Goal: Use online tool/utility: Utilize a website feature to perform a specific function

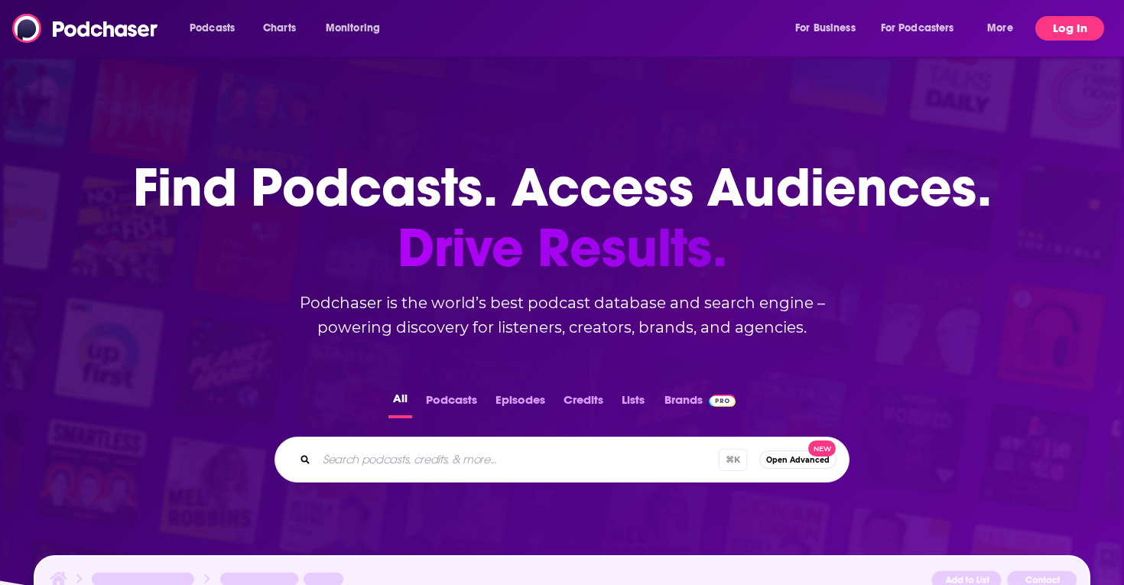
click at [1067, 29] on button "Log In" at bounding box center [1070, 28] width 69 height 24
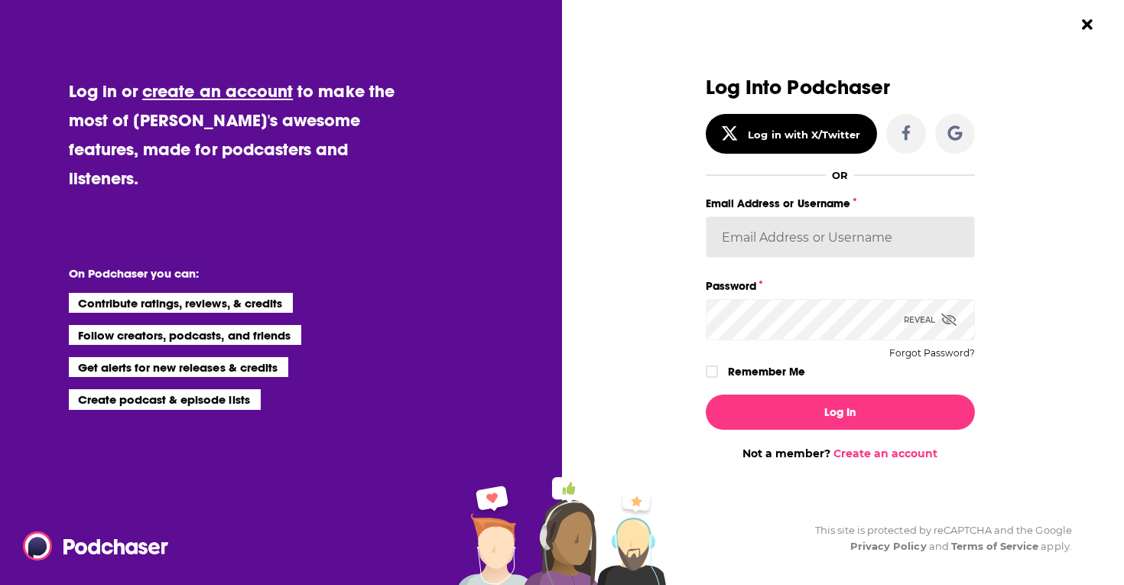
type input "sydneyk"
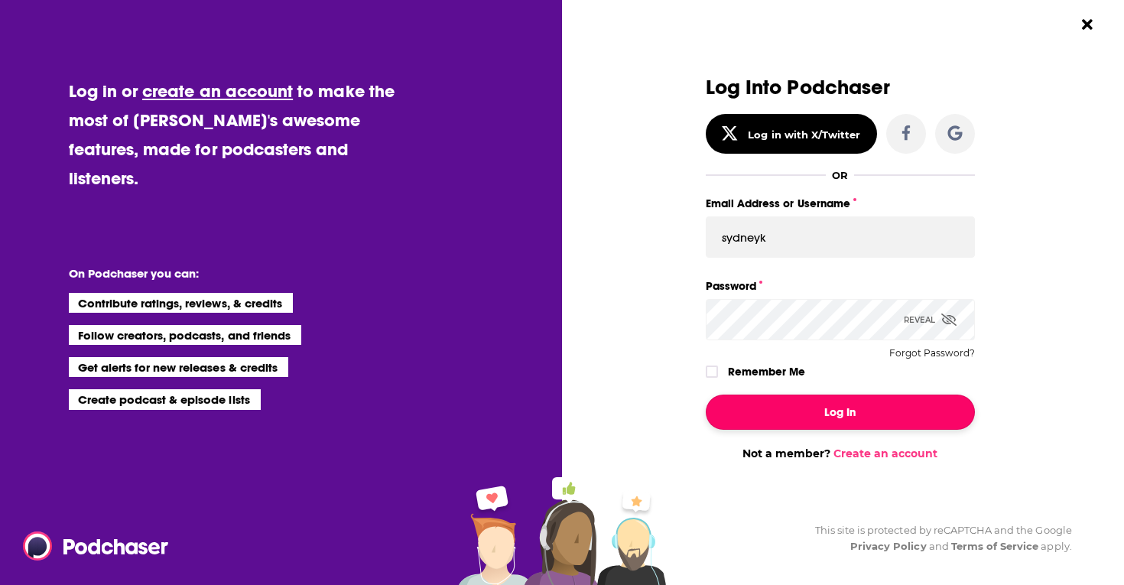
click at [844, 419] on button "Log In" at bounding box center [840, 412] width 269 height 35
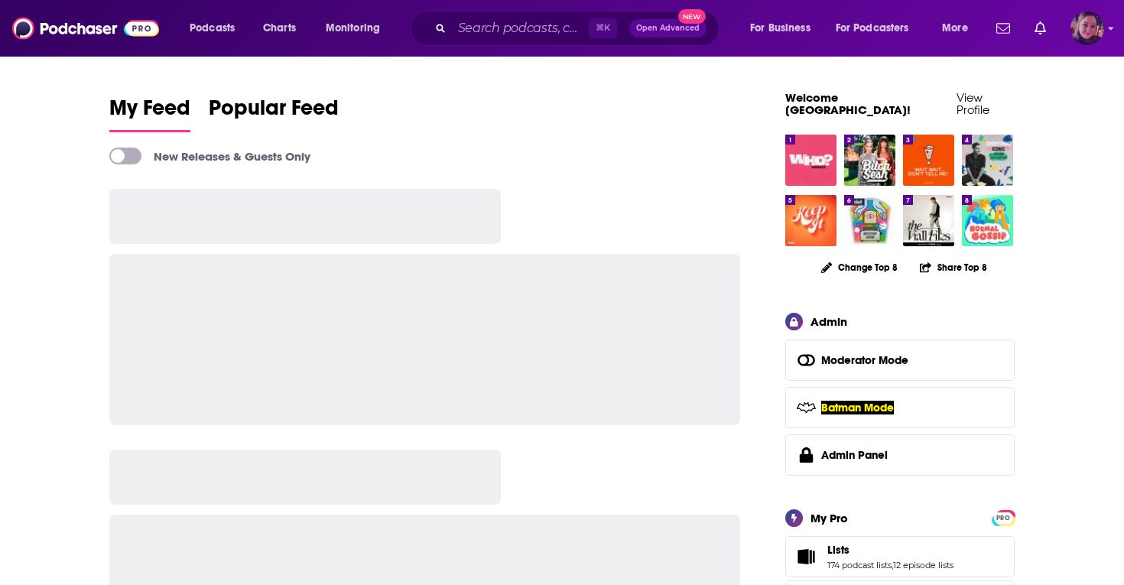
click at [1091, 27] on img "Logged in as Sydneyk" at bounding box center [1088, 28] width 34 height 34
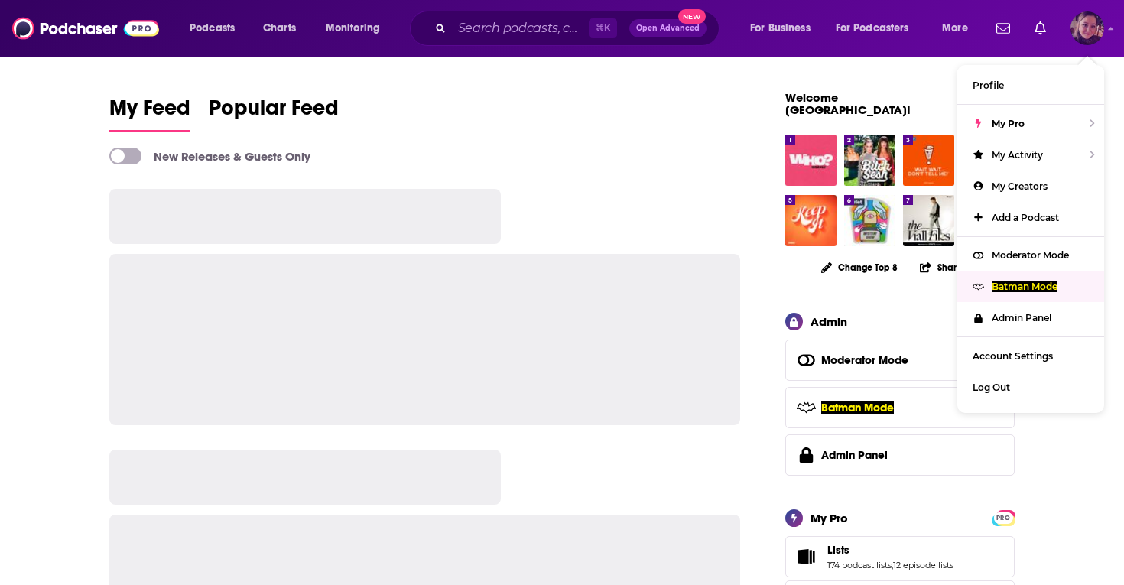
click at [1027, 281] on p "Batman Mode" at bounding box center [1025, 286] width 66 height 11
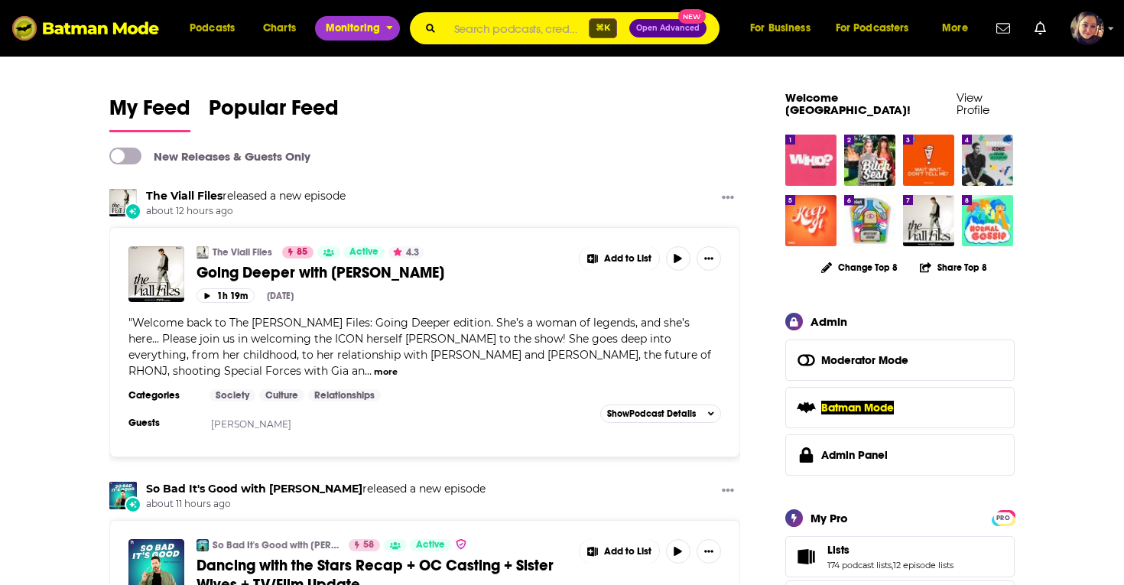
click at [353, 29] on span "Monitoring" at bounding box center [353, 28] width 54 height 21
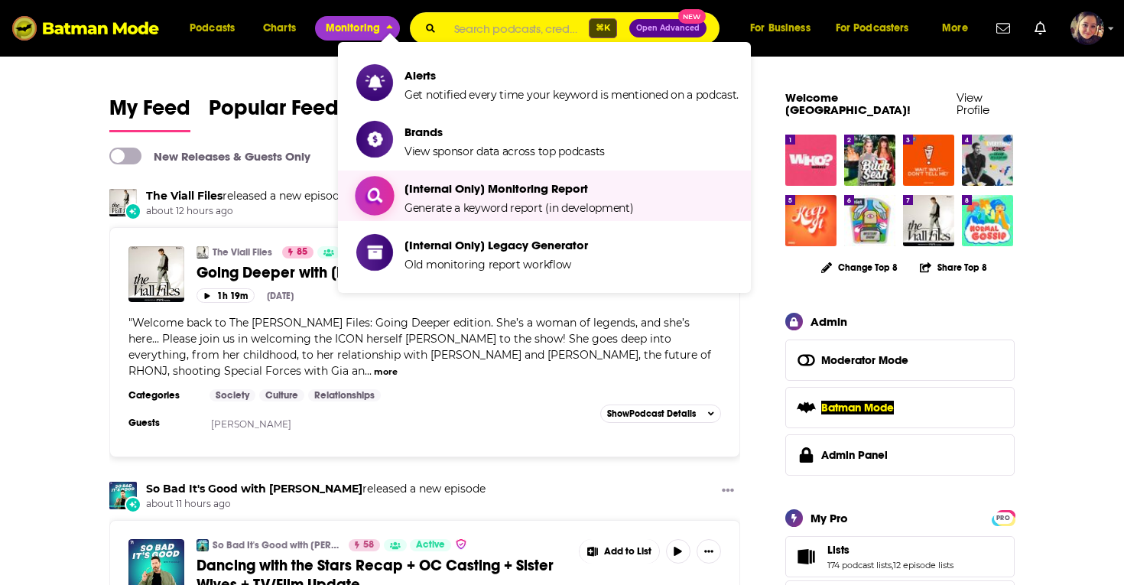
click at [445, 207] on span "Generate a keyword report (in development)" at bounding box center [519, 208] width 229 height 14
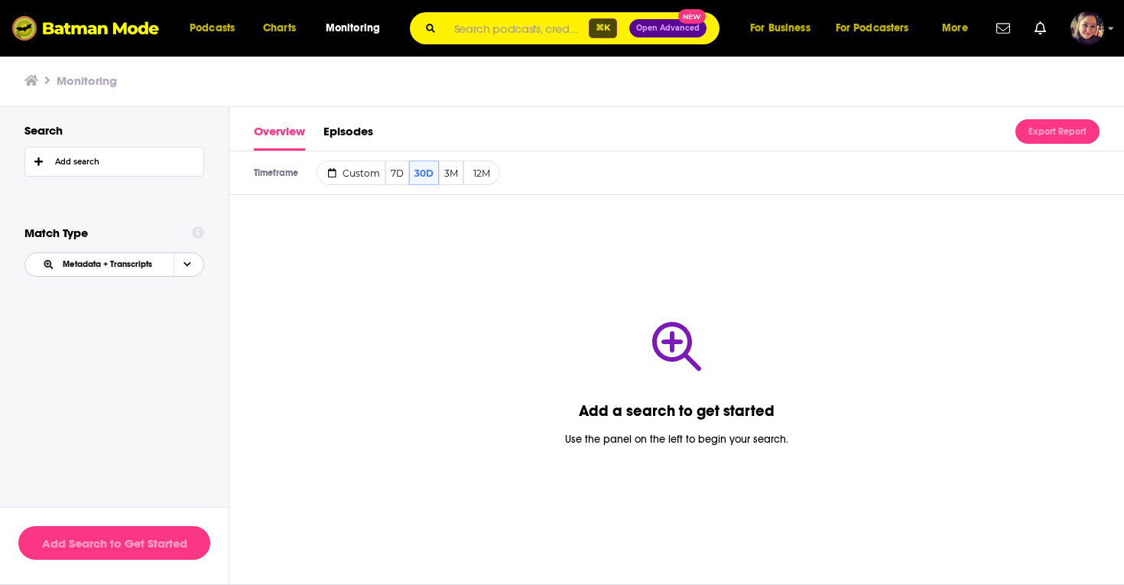
click at [186, 265] on icon "Choose Match" at bounding box center [188, 264] width 8 height 8
click at [186, 265] on icon "Choose Match" at bounding box center [188, 264] width 8 height 5
click at [75, 166] on div "Add search" at bounding box center [77, 162] width 44 height 9
click at [89, 200] on input "text" at bounding box center [120, 200] width 166 height 20
type input "trans"
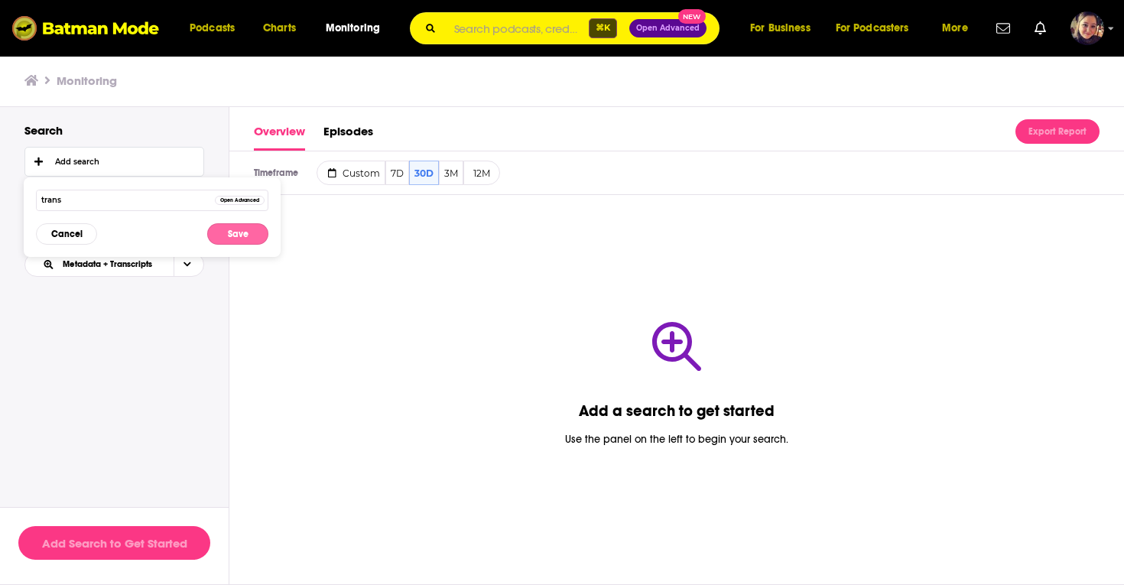
click at [248, 233] on button "Save" at bounding box center [237, 233] width 61 height 21
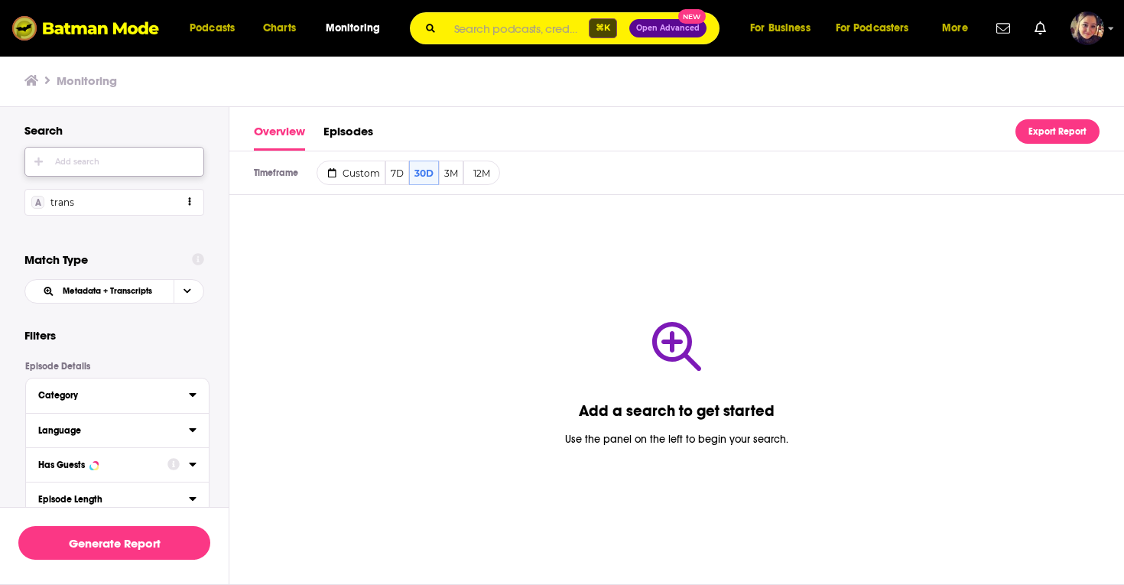
click at [91, 164] on div "Add search" at bounding box center [77, 162] width 44 height 9
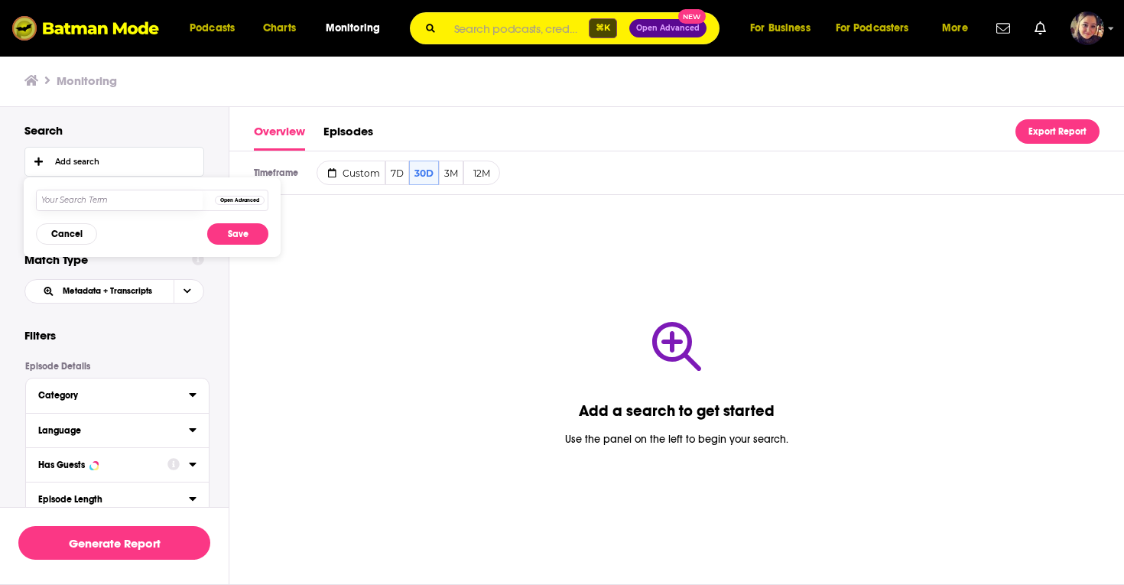
click at [108, 201] on input "text" at bounding box center [120, 200] width 166 height 20
type input "[DEMOGRAPHIC_DATA]"
click at [252, 233] on button "Save" at bounding box center [237, 233] width 61 height 21
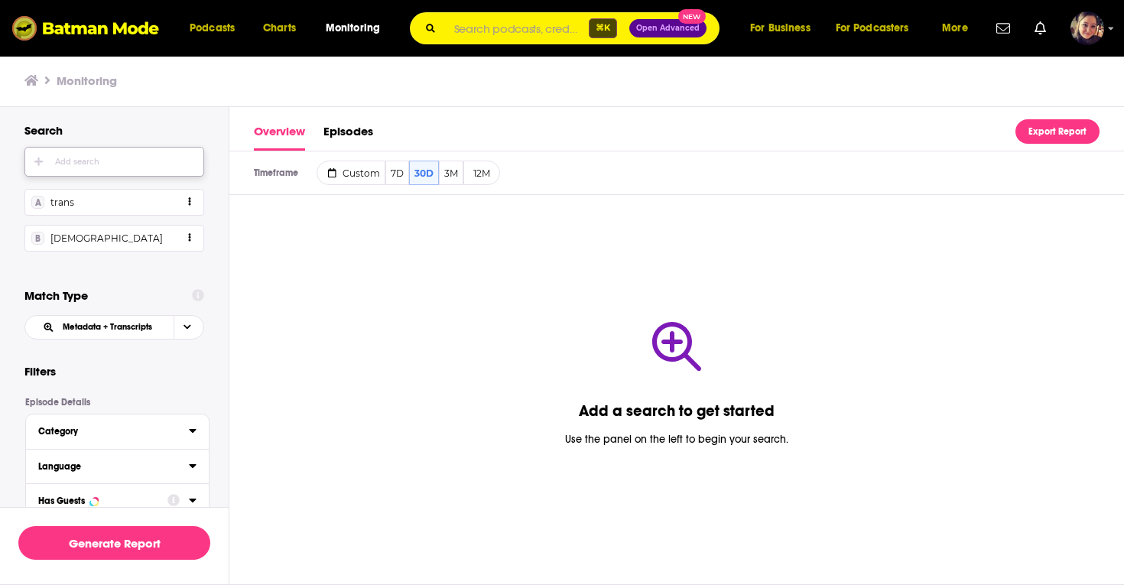
click at [109, 168] on span "white_button-icon Add search" at bounding box center [114, 162] width 178 height 28
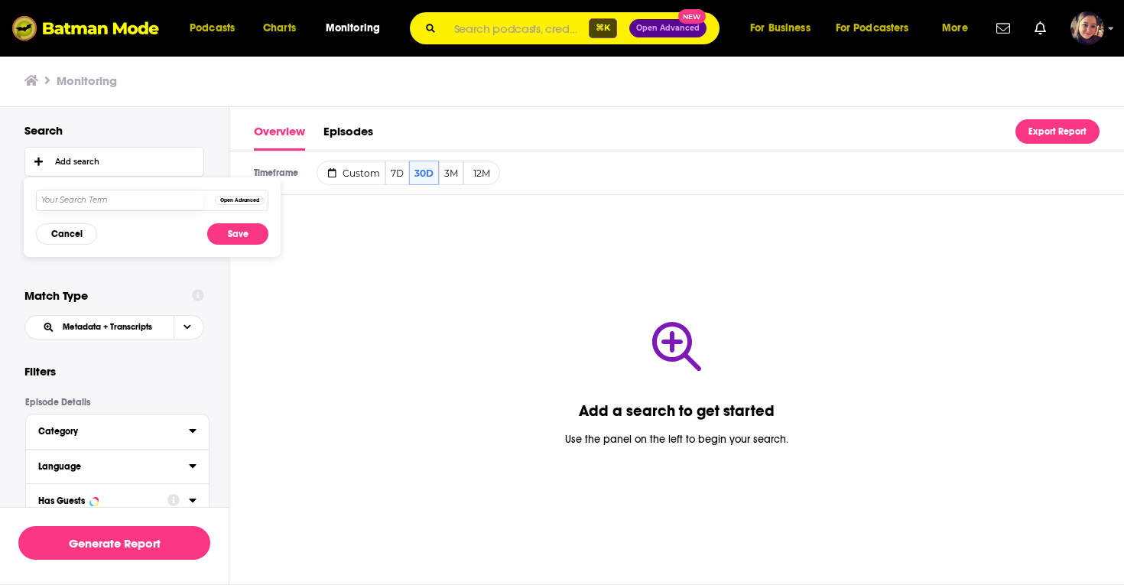
click at [109, 192] on input "text" at bounding box center [120, 200] width 166 height 20
type input "[DEMOGRAPHIC_DATA]"
click at [231, 233] on button "Save" at bounding box center [237, 233] width 61 height 21
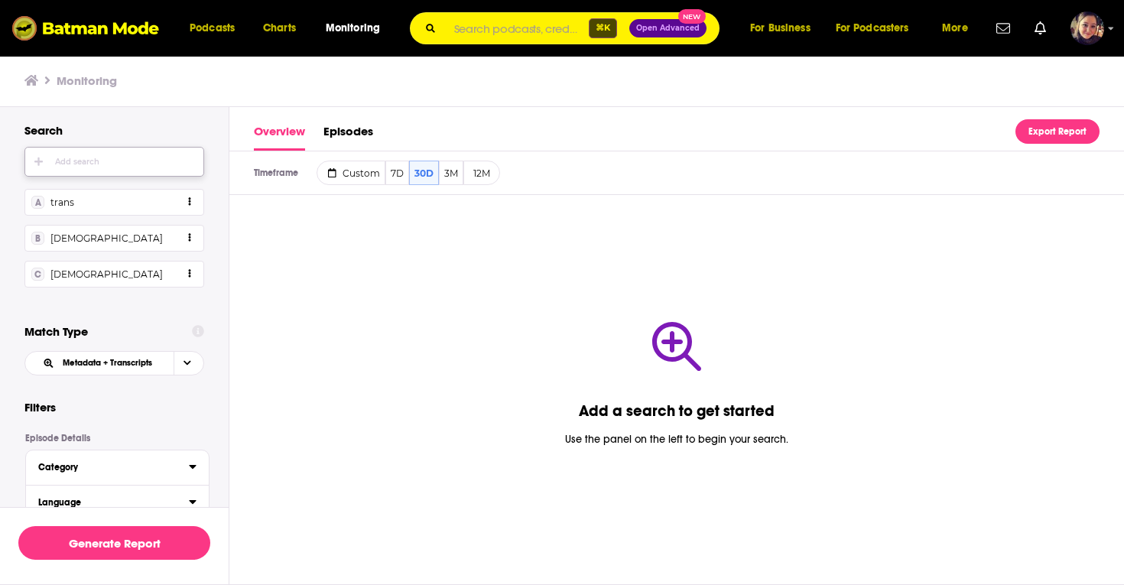
click at [85, 163] on div "Add search" at bounding box center [77, 162] width 44 height 9
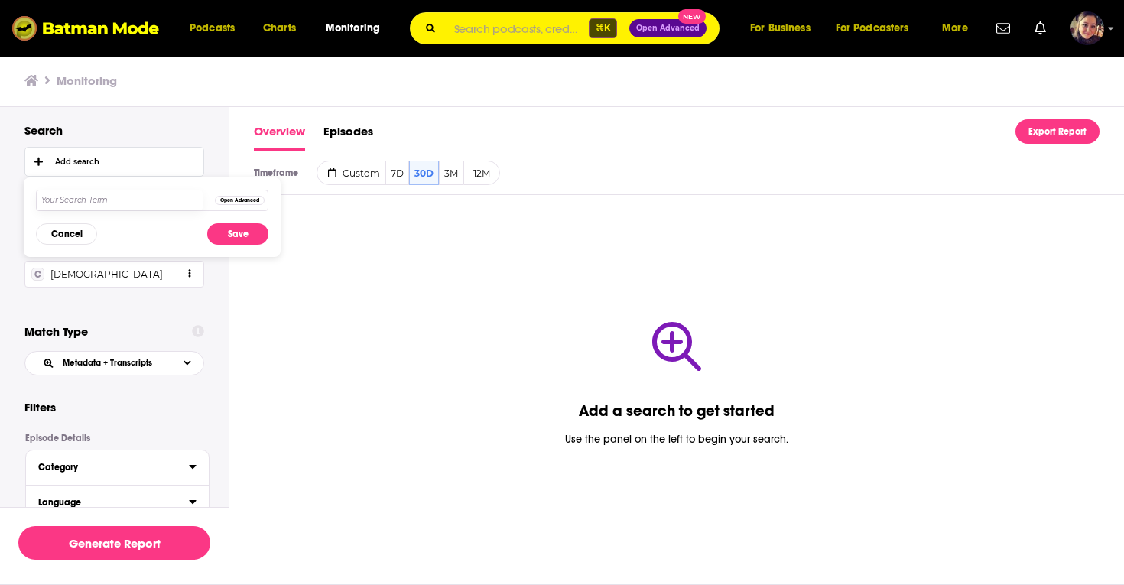
click at [89, 200] on input "text" at bounding box center [120, 200] width 166 height 20
type input "trans"
click at [252, 201] on button "Open Advanced" at bounding box center [240, 200] width 50 height 9
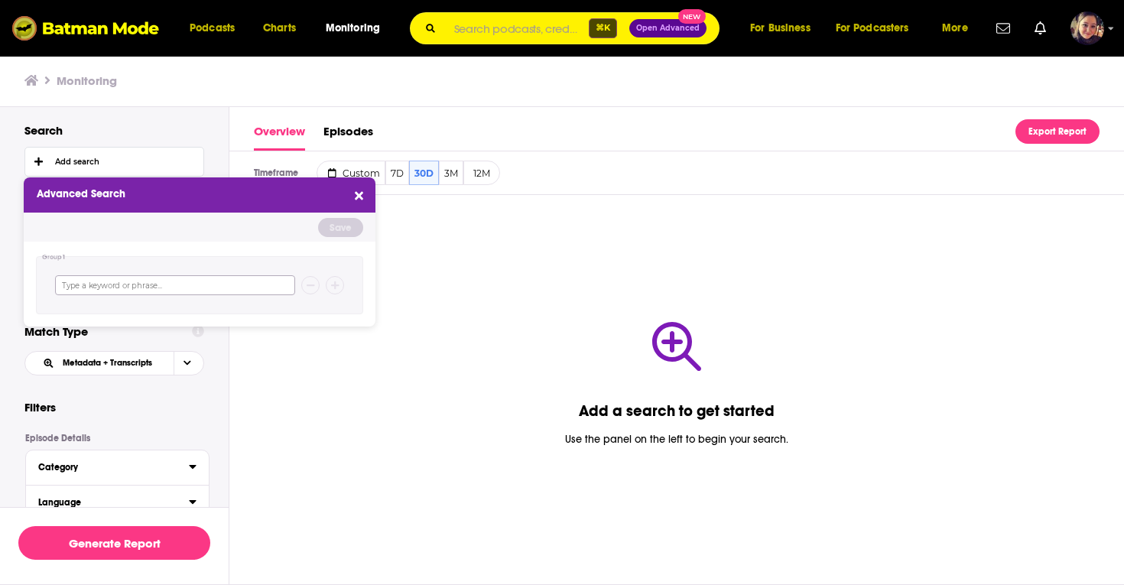
click at [184, 285] on input at bounding box center [175, 285] width 240 height 20
type input "[DEMOGRAPHIC_DATA]"
click at [352, 223] on button "Save" at bounding box center [340, 227] width 45 height 19
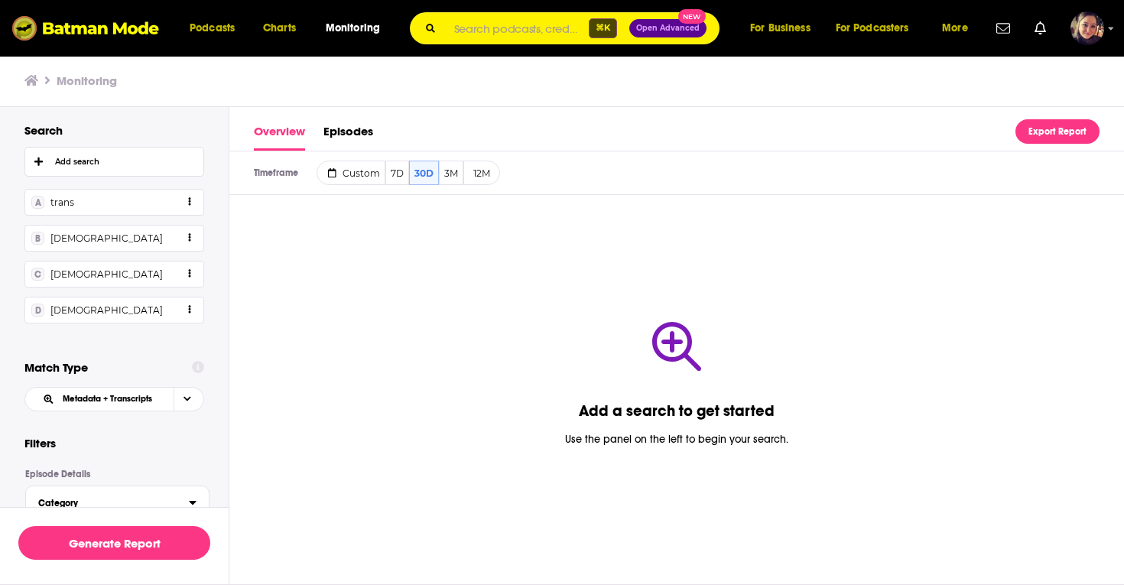
click at [186, 204] on li "A trans" at bounding box center [114, 202] width 180 height 27
click at [190, 203] on icon "open menu" at bounding box center [189, 201] width 2 height 9
click at [135, 207] on li "A trans" at bounding box center [114, 202] width 180 height 27
click at [75, 316] on li "D [DEMOGRAPHIC_DATA]" at bounding box center [114, 310] width 180 height 27
click at [191, 310] on li "D [DEMOGRAPHIC_DATA]" at bounding box center [114, 310] width 180 height 27
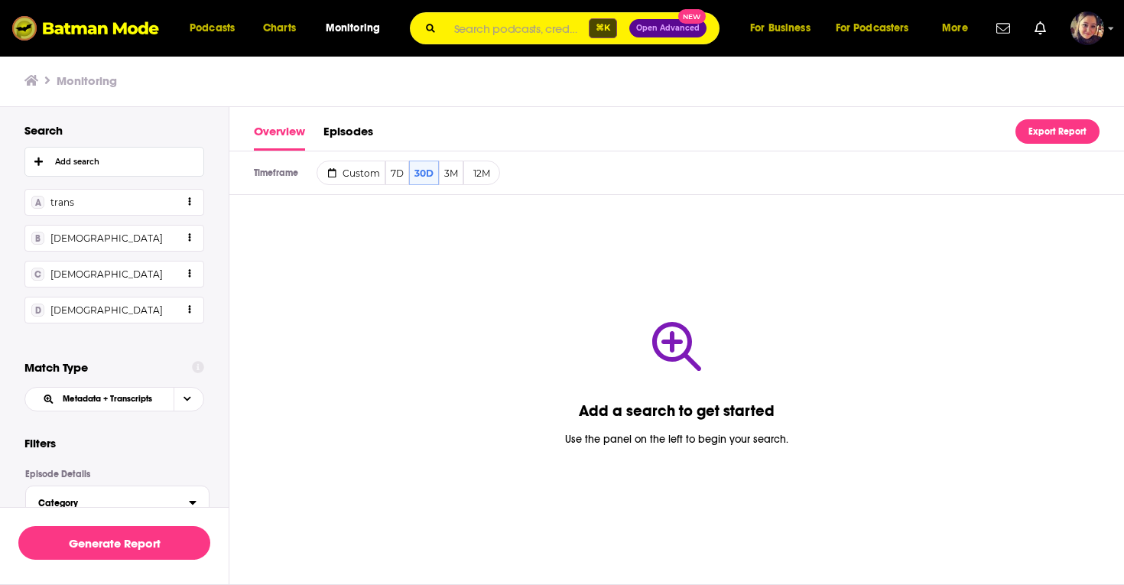
click at [191, 310] on li "D [DEMOGRAPHIC_DATA]" at bounding box center [114, 310] width 180 height 27
click at [185, 310] on li "D [DEMOGRAPHIC_DATA]" at bounding box center [114, 310] width 180 height 27
click at [189, 309] on icon "open menu" at bounding box center [189, 309] width 2 height 9
click at [189, 309] on icon "close menu" at bounding box center [189, 309] width 2 height 9
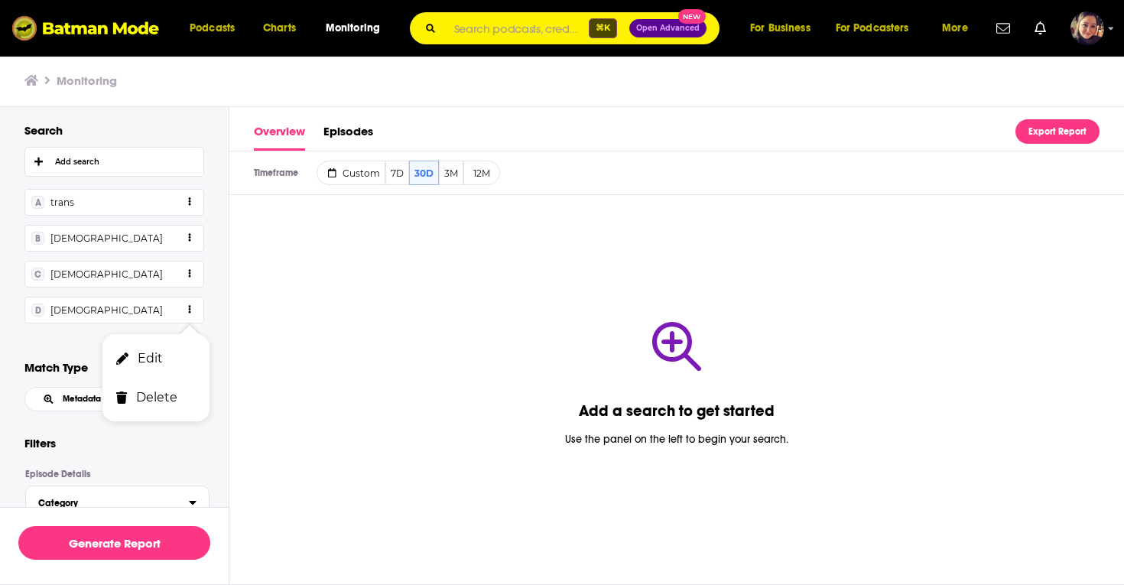
click at [59, 339] on div "Search white_button-icon Add search A trans B [DEMOGRAPHIC_DATA] C [DEMOGRAPHIC…" at bounding box center [114, 267] width 229 height 288
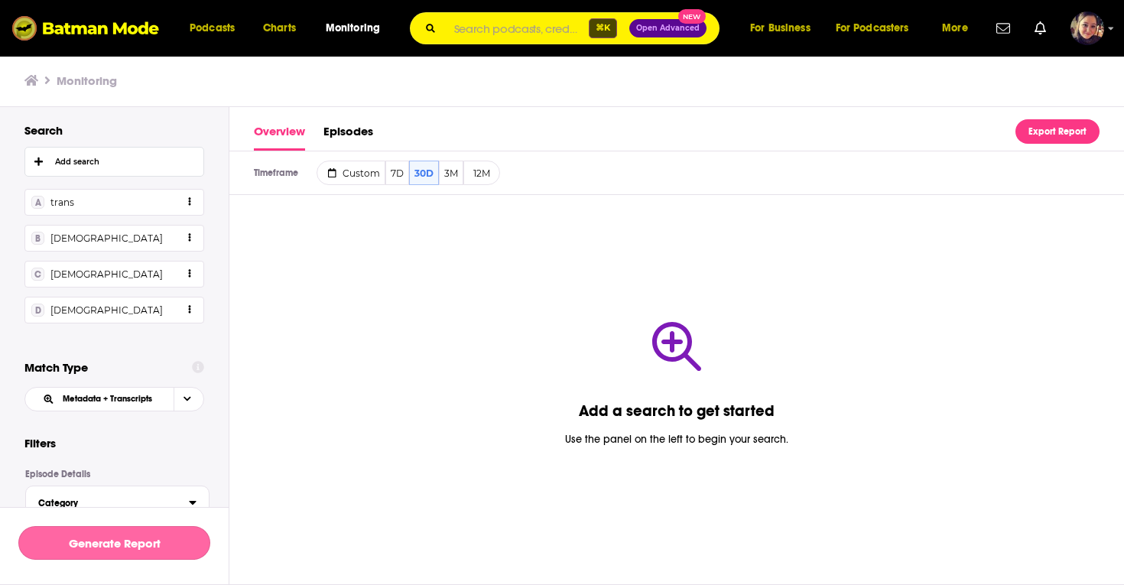
click at [101, 544] on button "Generate Report" at bounding box center [114, 543] width 192 height 34
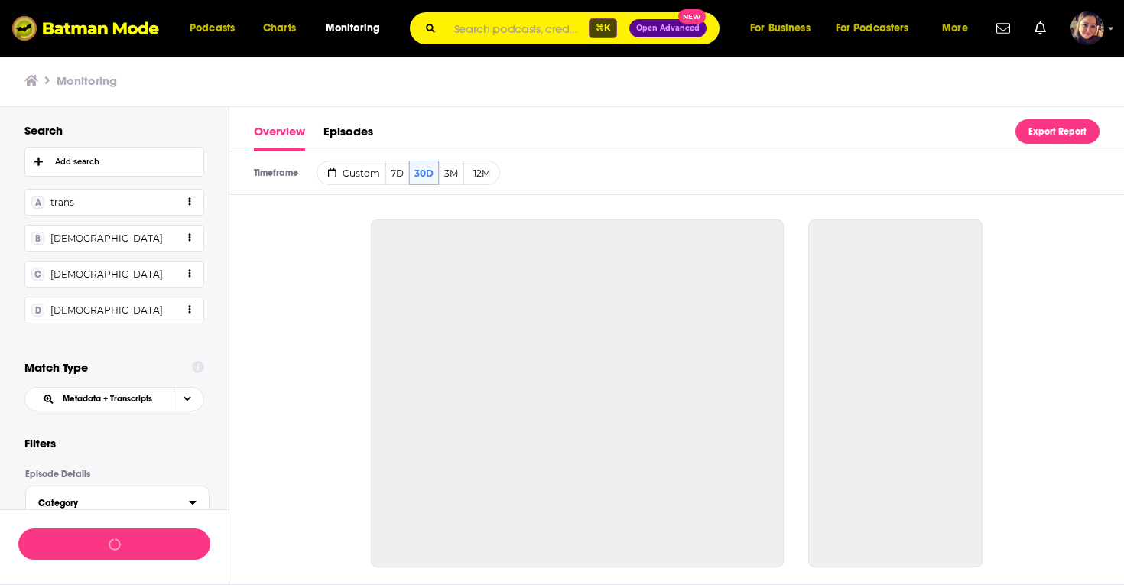
click at [190, 239] on icon "open menu" at bounding box center [189, 237] width 2 height 9
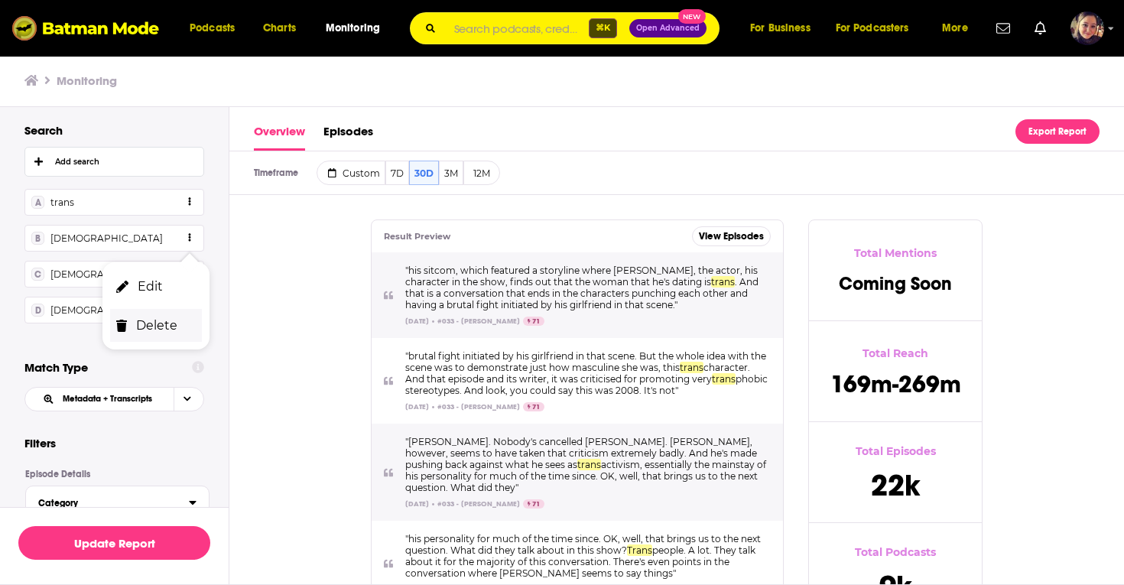
click at [164, 323] on button "Delete" at bounding box center [156, 325] width 92 height 33
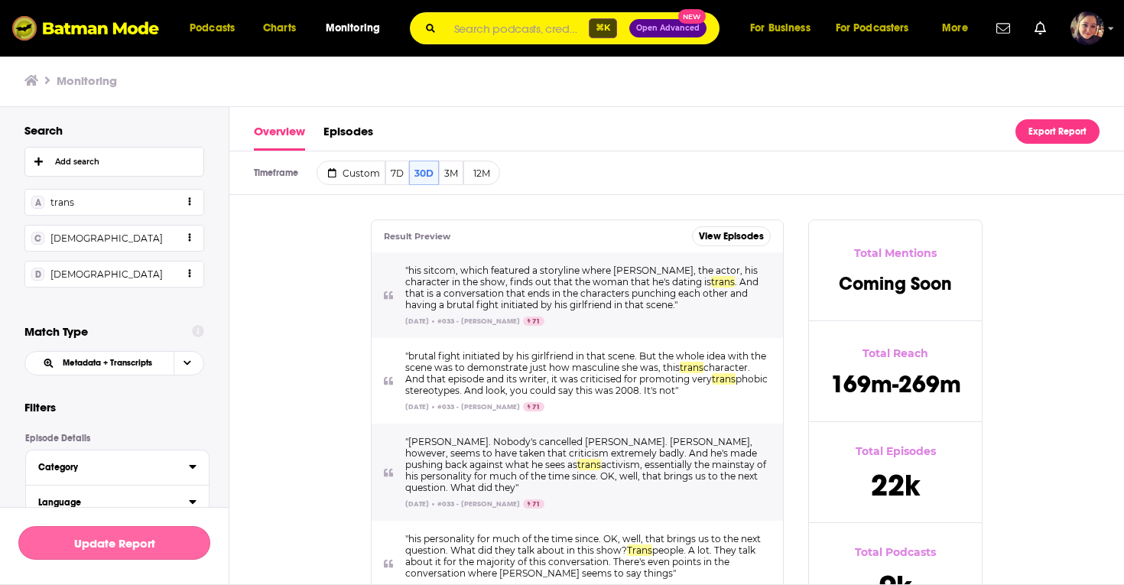
click at [95, 549] on button "Update Report" at bounding box center [114, 543] width 192 height 34
click at [1059, 135] on button "Export Report" at bounding box center [1058, 131] width 84 height 24
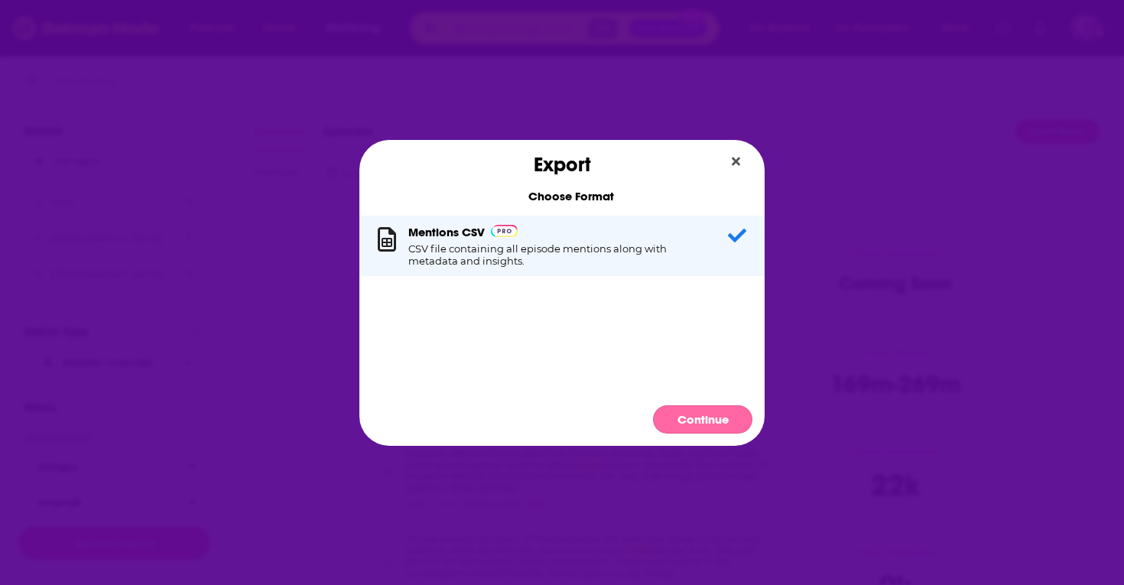
click at [705, 417] on button "Continue" at bounding box center [702, 419] width 99 height 28
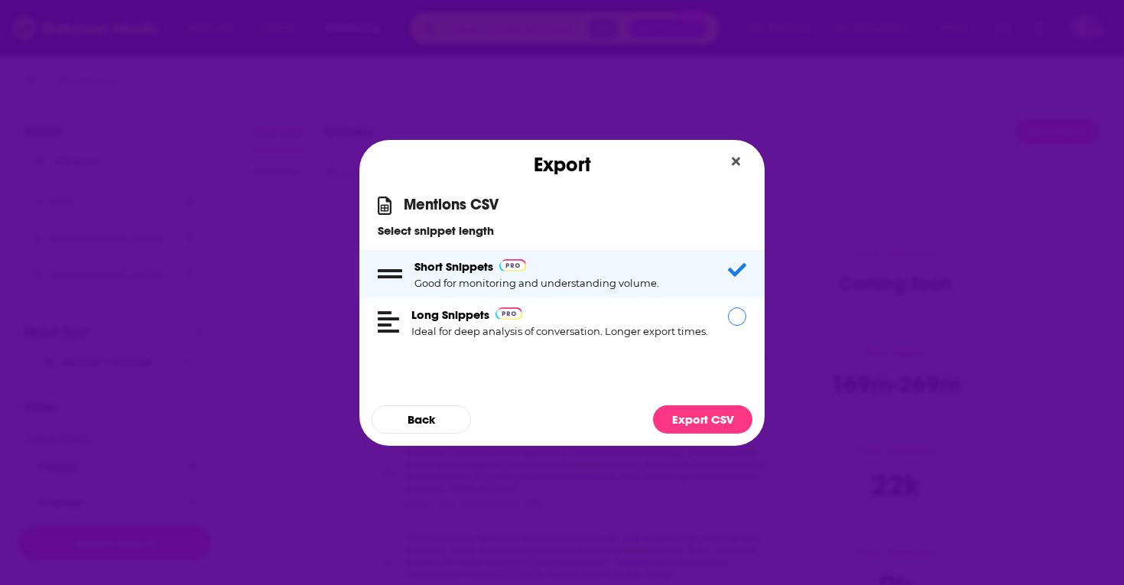
click at [737, 323] on div "Dialog" at bounding box center [737, 316] width 18 height 18
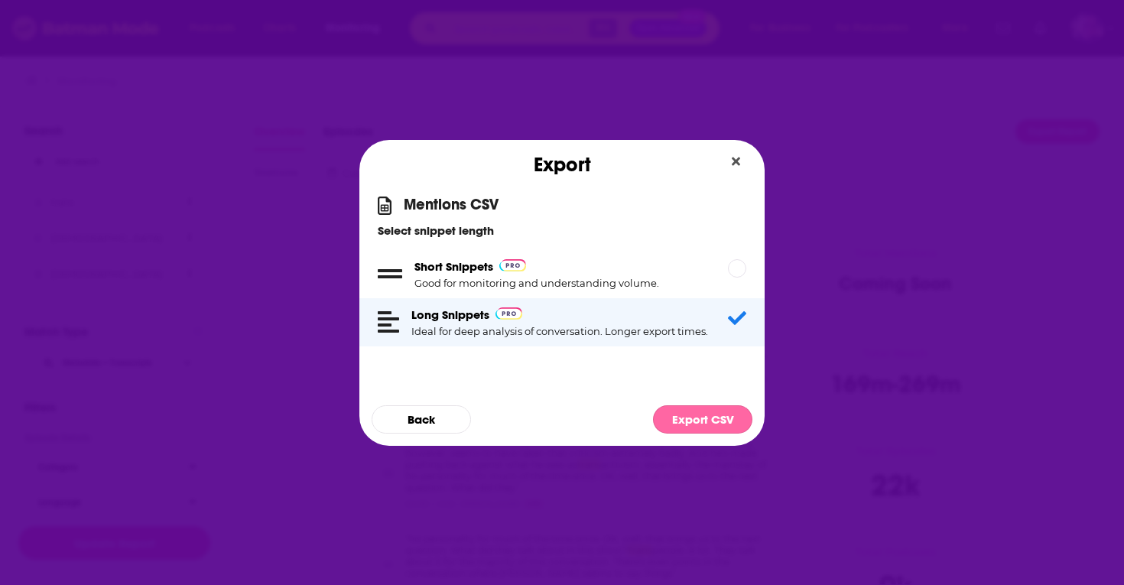
click at [701, 413] on button "Export CSV" at bounding box center [702, 419] width 99 height 28
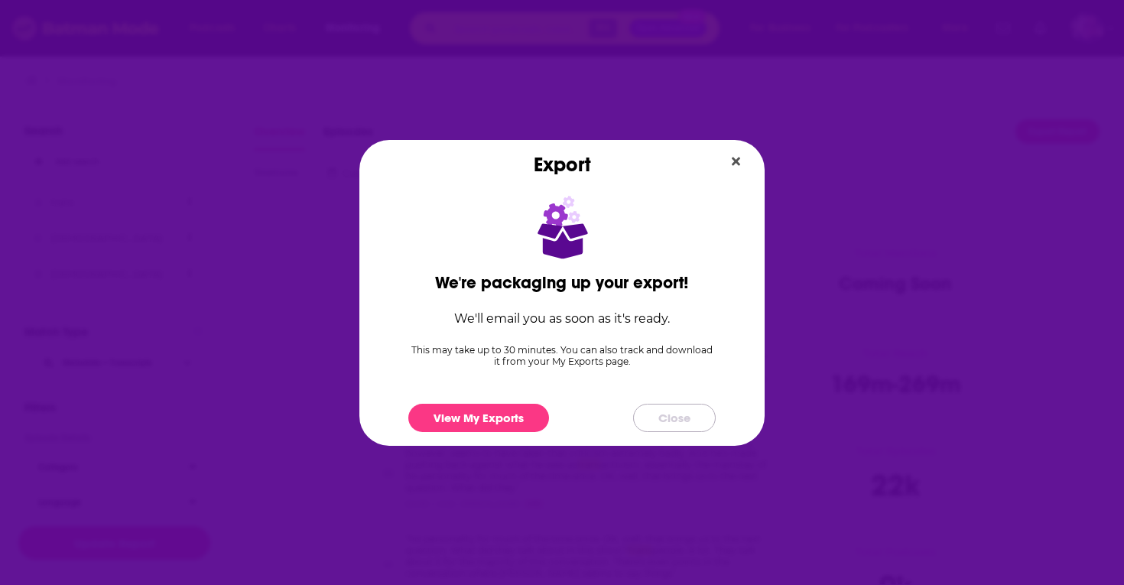
click at [695, 419] on button "Close" at bounding box center [674, 418] width 83 height 28
